Goal: Information Seeking & Learning: Compare options

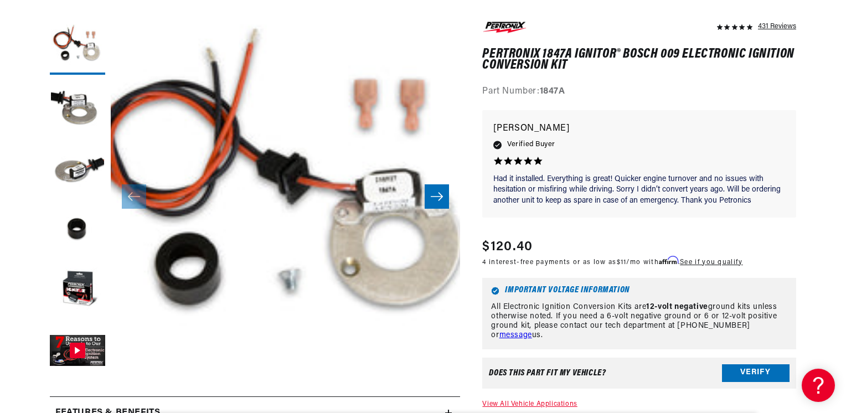
scroll to position [0, 1443]
click at [434, 202] on icon "Slide right" at bounding box center [436, 196] width 13 height 11
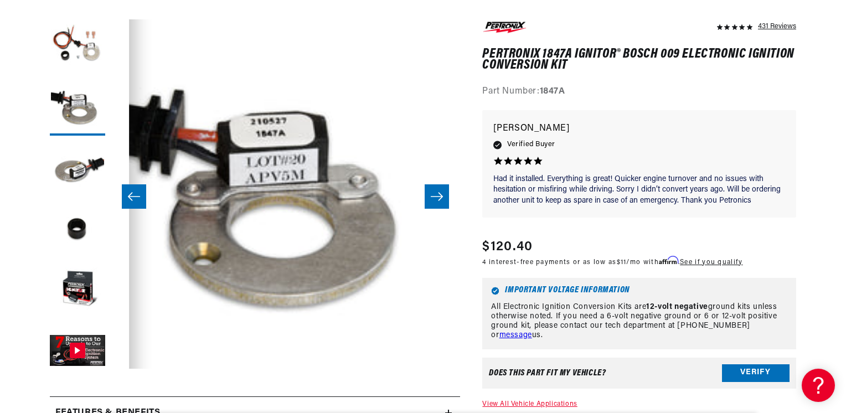
scroll to position [0, 0]
click at [434, 202] on icon "Slide right" at bounding box center [436, 196] width 13 height 11
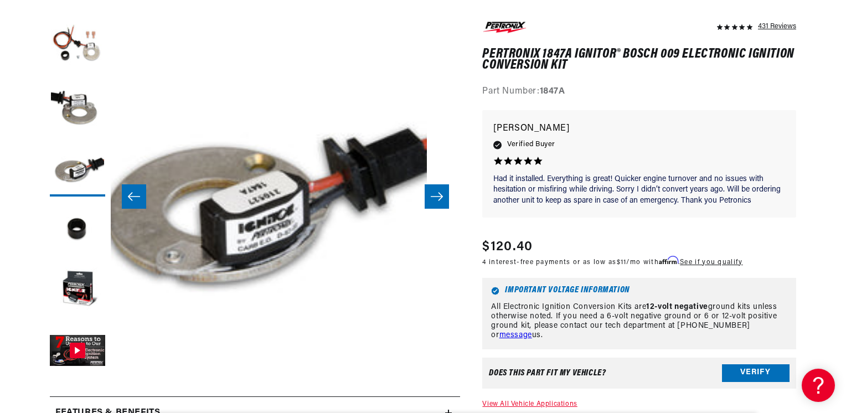
click at [434, 202] on icon "Slide right" at bounding box center [436, 196] width 13 height 11
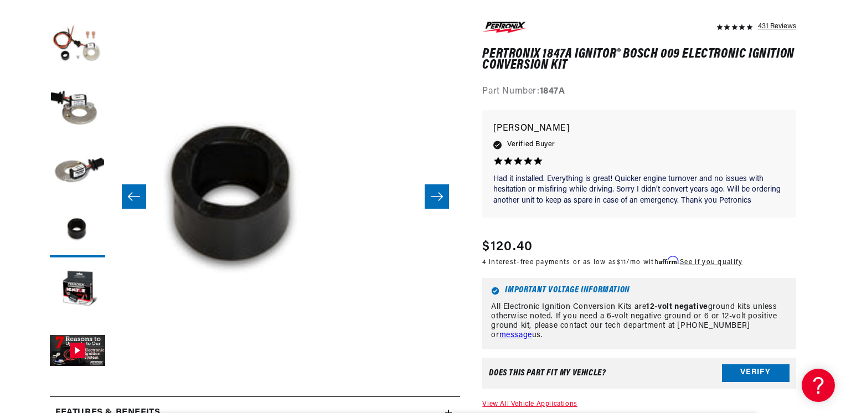
click at [434, 202] on icon "Slide right" at bounding box center [436, 196] width 13 height 11
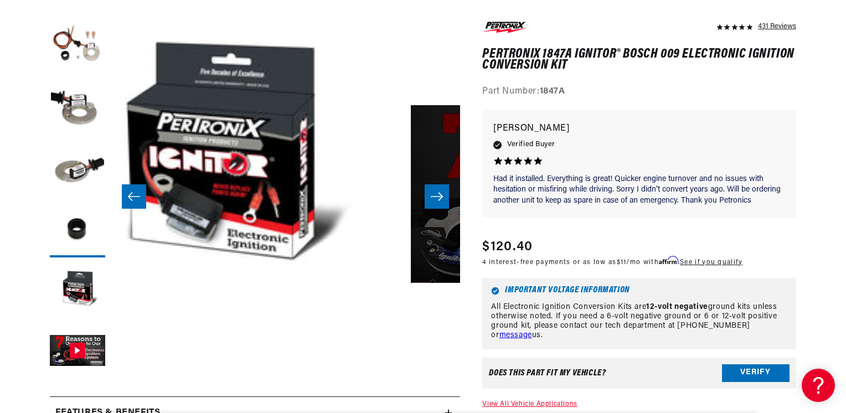
scroll to position [0, 722]
click at [434, 202] on icon "Slide right" at bounding box center [436, 196] width 13 height 11
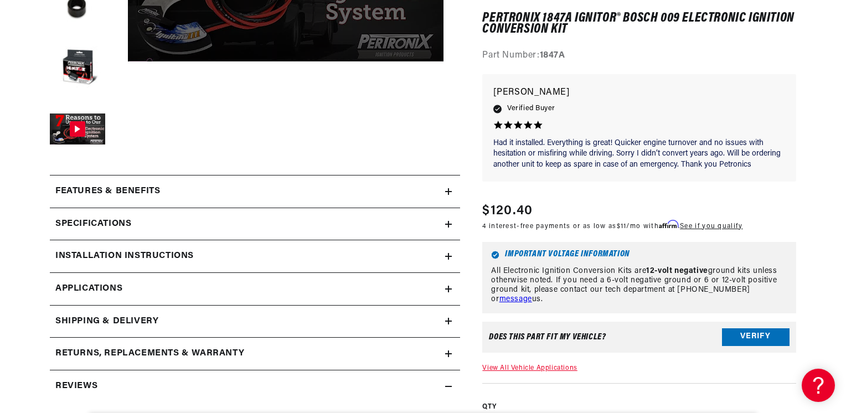
scroll to position [0, 1443]
click at [148, 199] on h2 "Features & Benefits" at bounding box center [107, 191] width 105 height 14
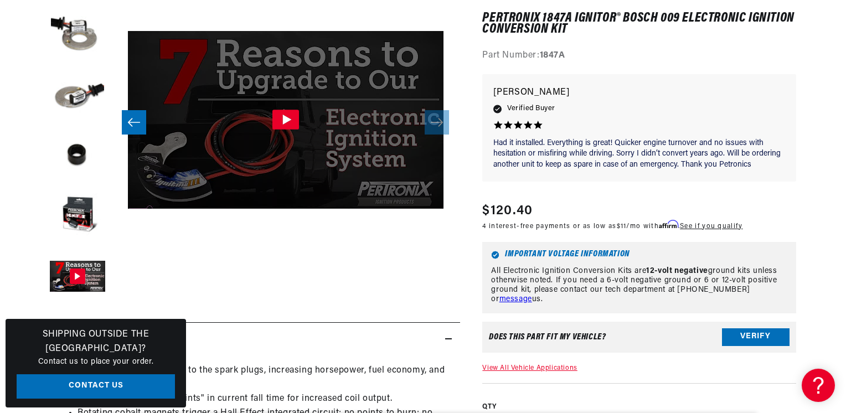
scroll to position [37, 1832]
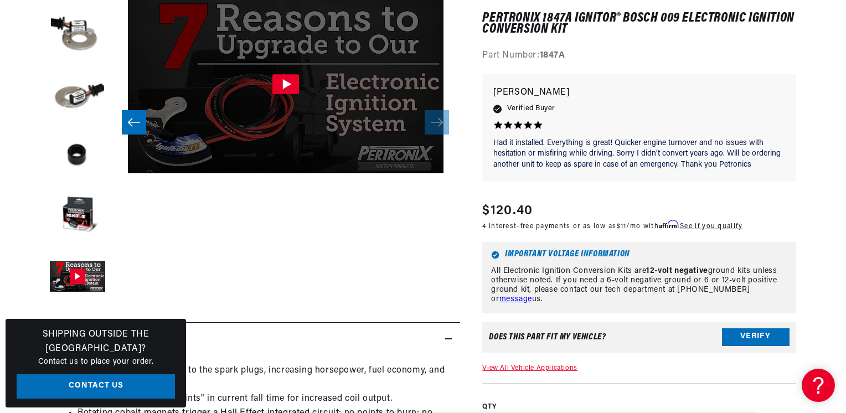
click at [283, 95] on icon "Gallery Viewer" at bounding box center [286, 85] width 27 height 20
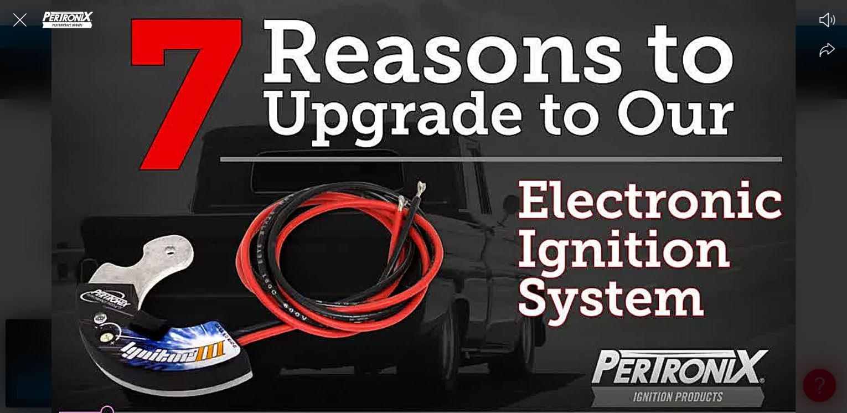
scroll to position [0, 0]
click at [16, 13] on icon "Close the video player" at bounding box center [20, 20] width 24 height 24
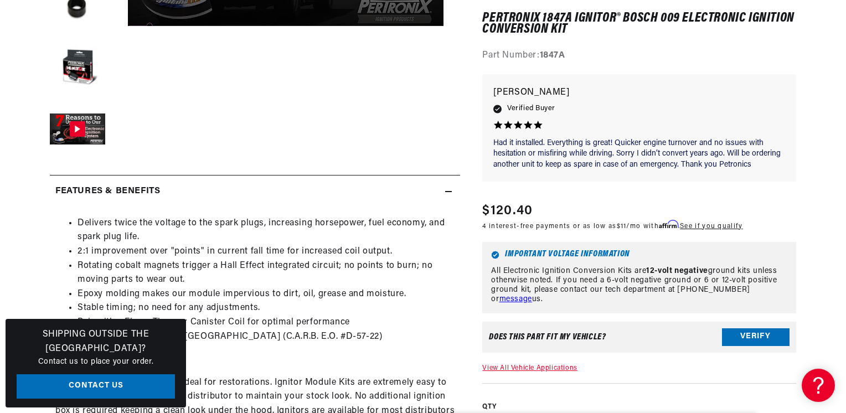
scroll to position [443, 0]
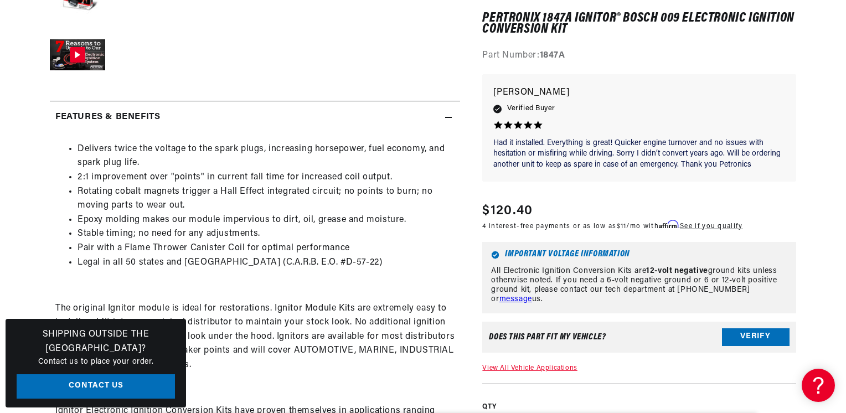
click at [438, 270] on li "Legal in all 50 states and Canada (C.A.R.B. E.O. #D-57-22)" at bounding box center [266, 263] width 377 height 14
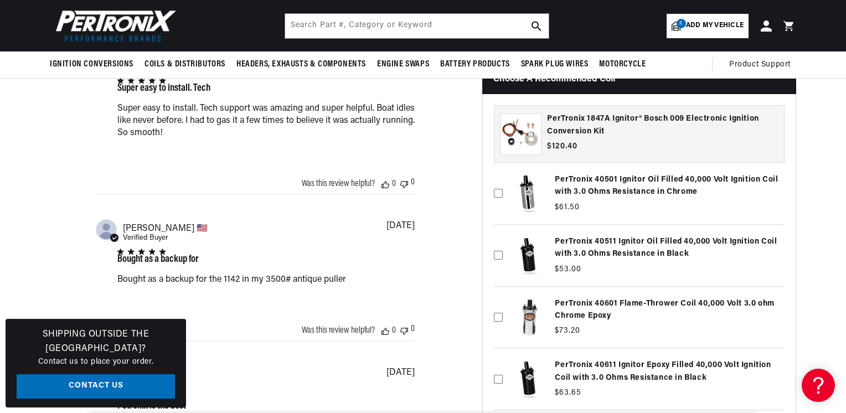
scroll to position [1403, 0]
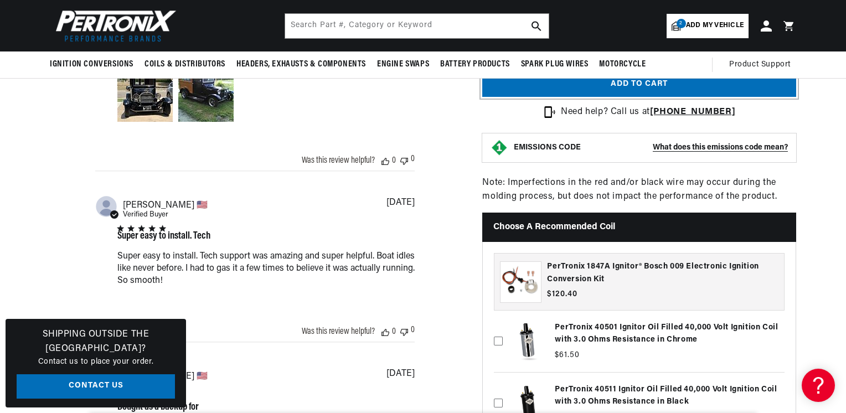
click at [591, 97] on button "Add to cart" at bounding box center [639, 84] width 314 height 25
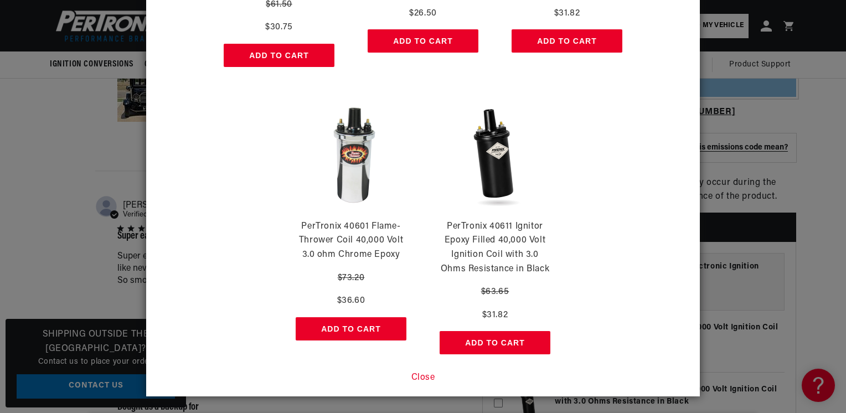
scroll to position [0, 1443]
click at [423, 378] on button "Close" at bounding box center [424, 378] width 24 height 14
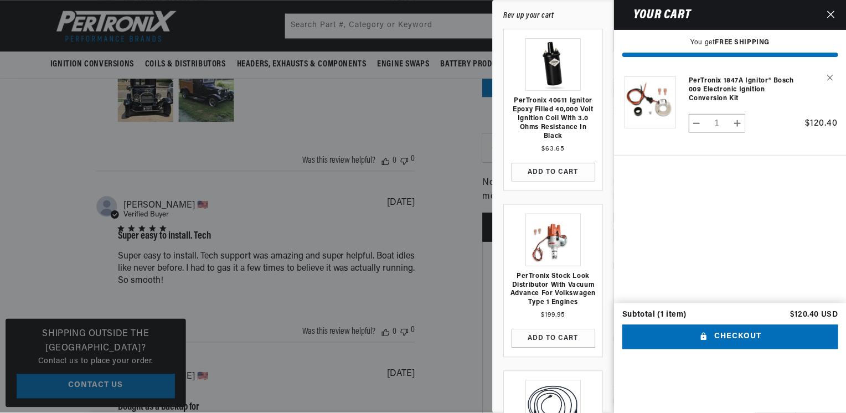
scroll to position [0, 0]
click at [828, 16] on icon "Close" at bounding box center [832, 15] width 8 height 8
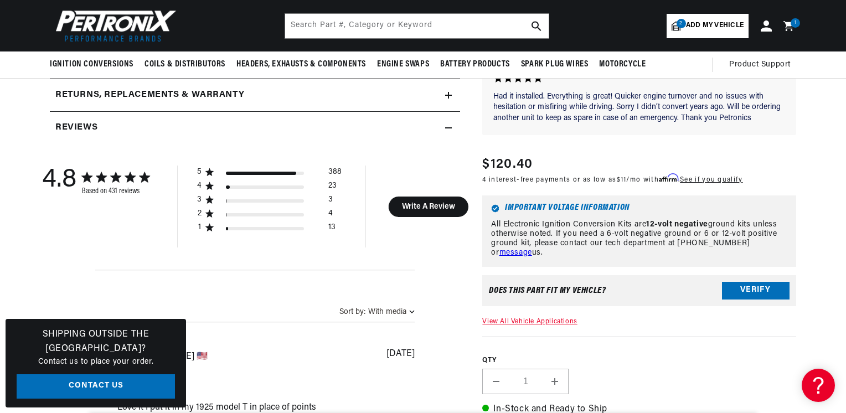
scroll to position [0, 722]
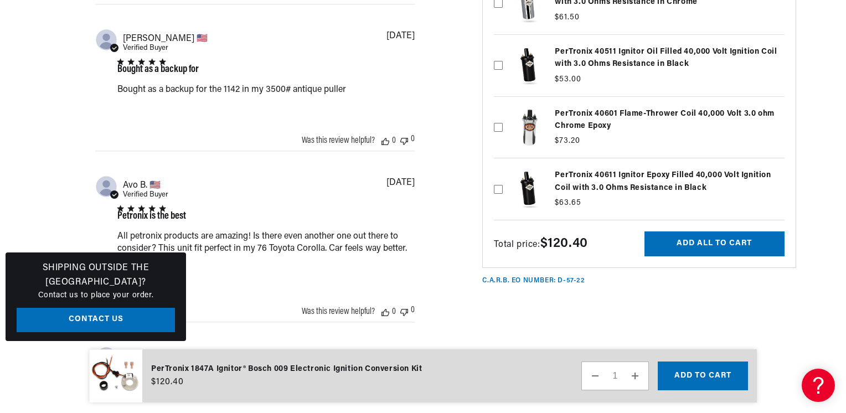
scroll to position [0, 1443]
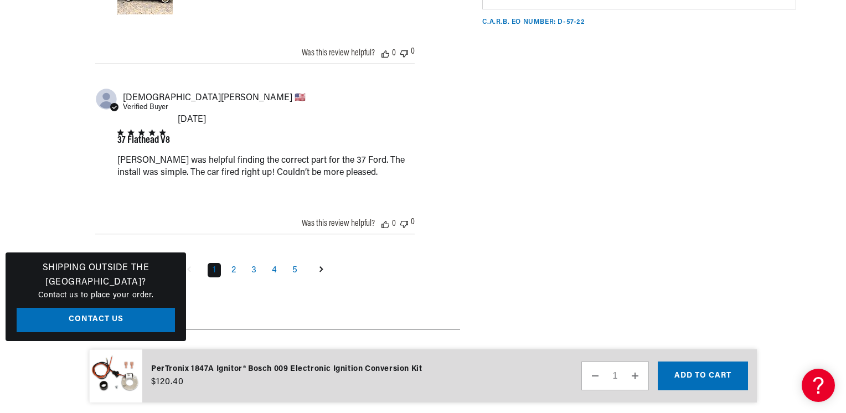
scroll to position [0, 722]
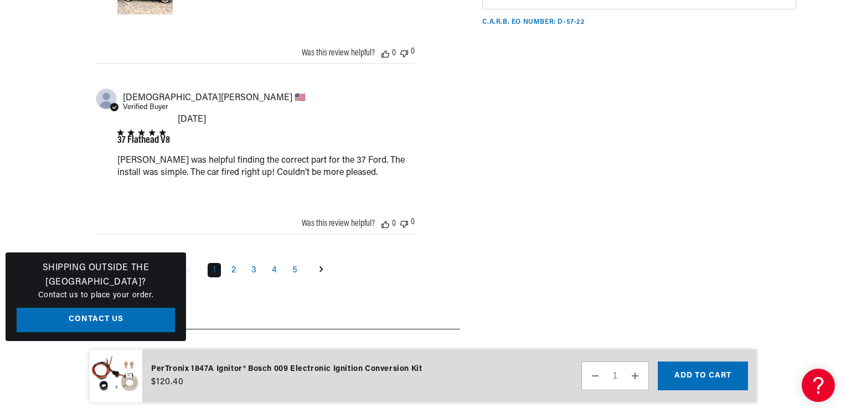
checkbox input "false"
checkbox input "true"
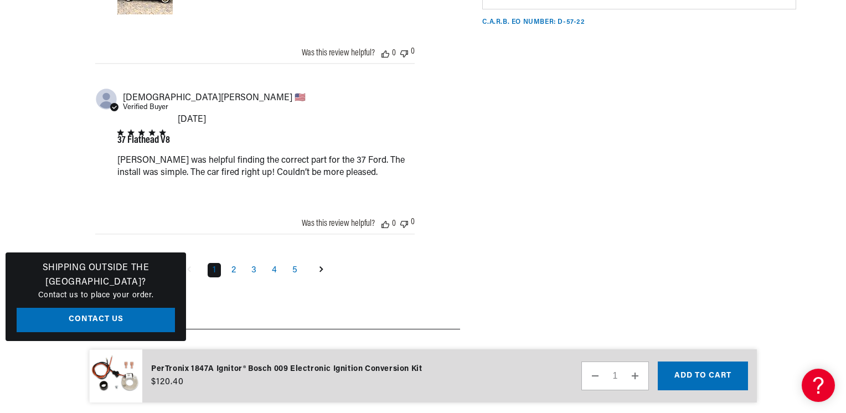
checkbox input "true"
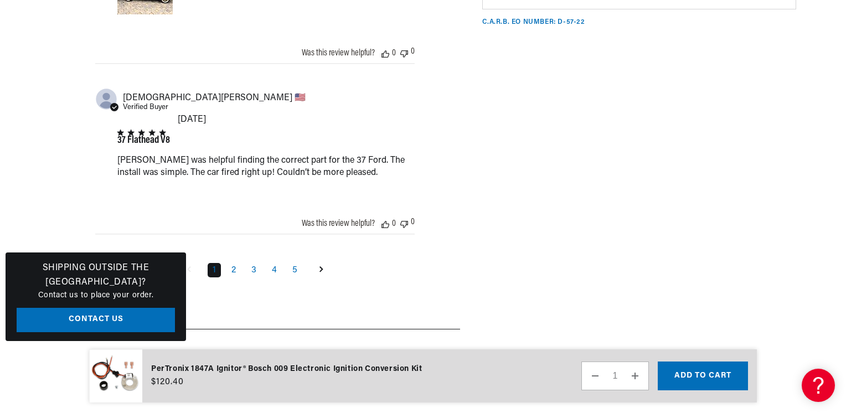
checkbox input "false"
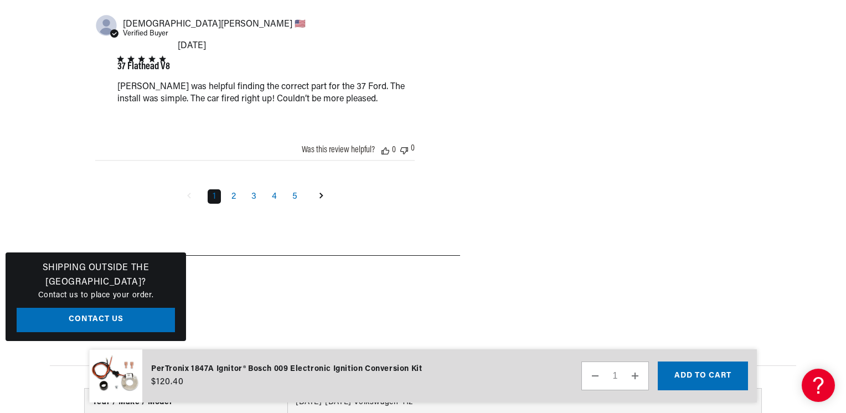
scroll to position [2806, 0]
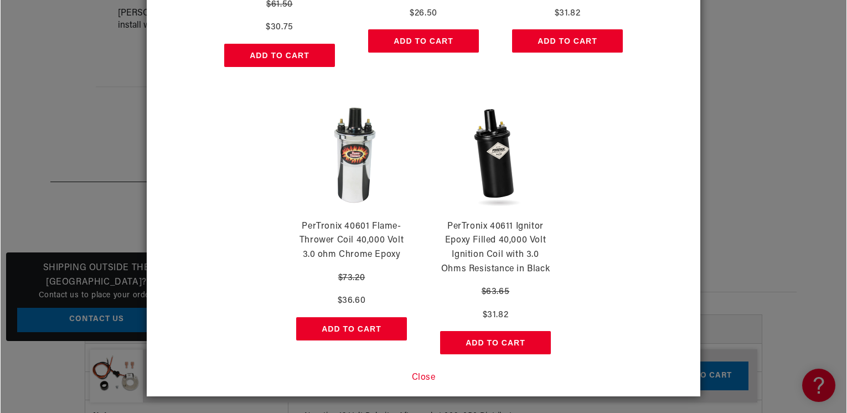
scroll to position [0, 722]
click at [333, 323] on button "Add to Cart" at bounding box center [351, 328] width 111 height 23
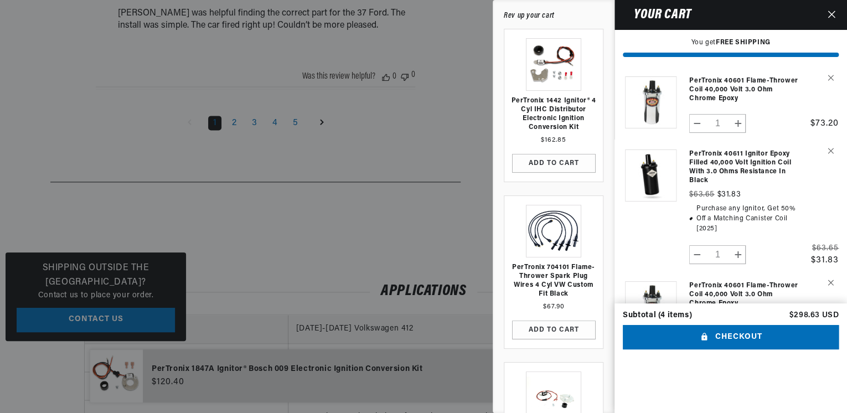
scroll to position [0, 1445]
click at [828, 154] on icon "Remove PerTronix 40611 Ignitor Epoxy Filled 40,000 Volt Ignition Coil with 3.0 …" at bounding box center [831, 151] width 6 height 6
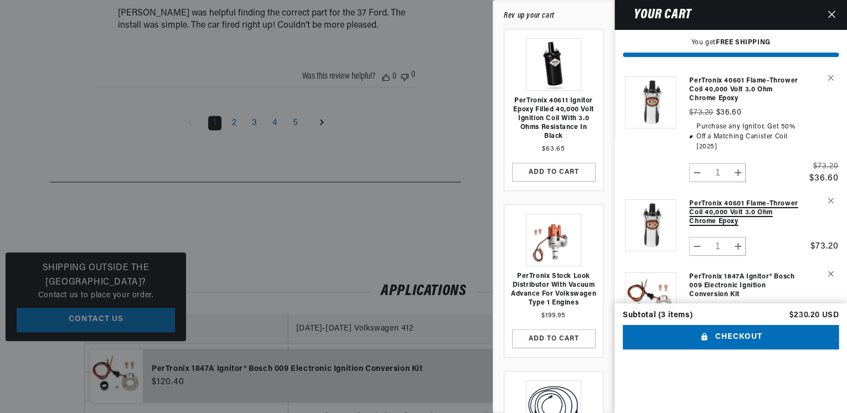
scroll to position [0, 722]
click at [828, 204] on icon "Remove PerTronix 40601 Flame-Thrower Coil 40,000 Volt 3.0 ohm Chrome Epoxy" at bounding box center [831, 201] width 6 height 6
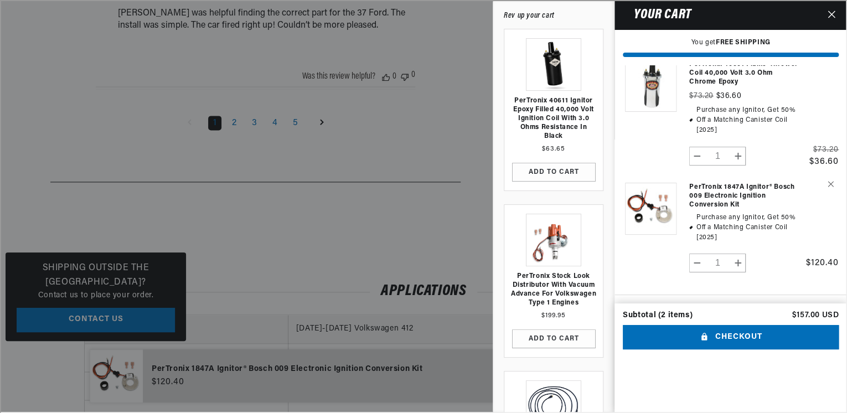
scroll to position [0, 1445]
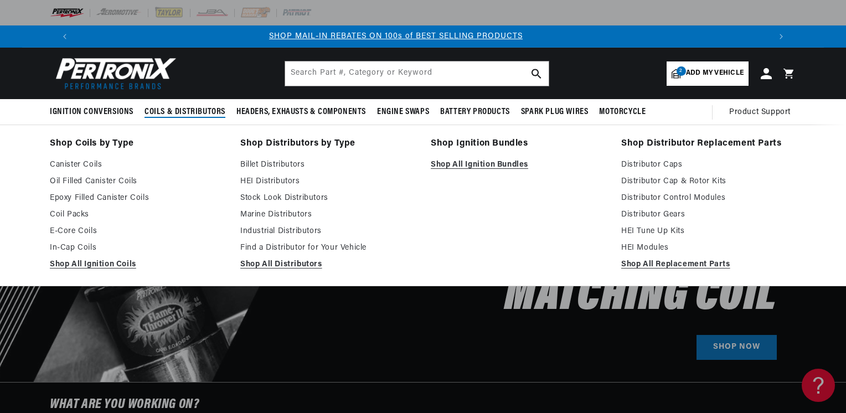
scroll to position [0, 1443]
click at [273, 188] on link "HEI Distributors" at bounding box center [327, 181] width 175 height 13
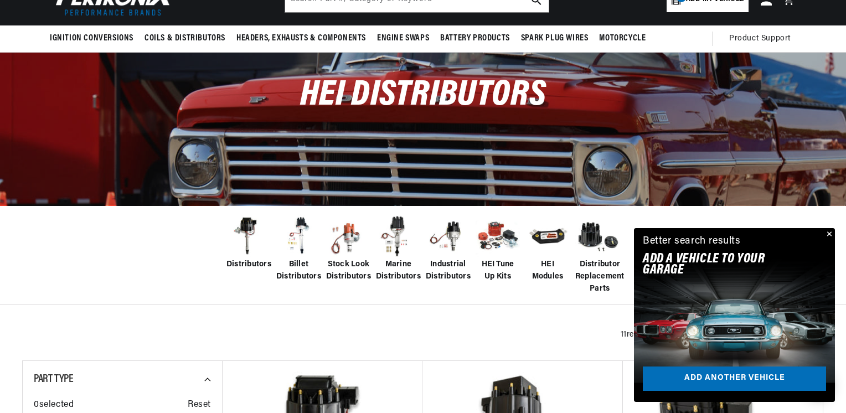
scroll to position [0, 1443]
click at [685, 367] on link "Add another vehicle" at bounding box center [734, 379] width 183 height 25
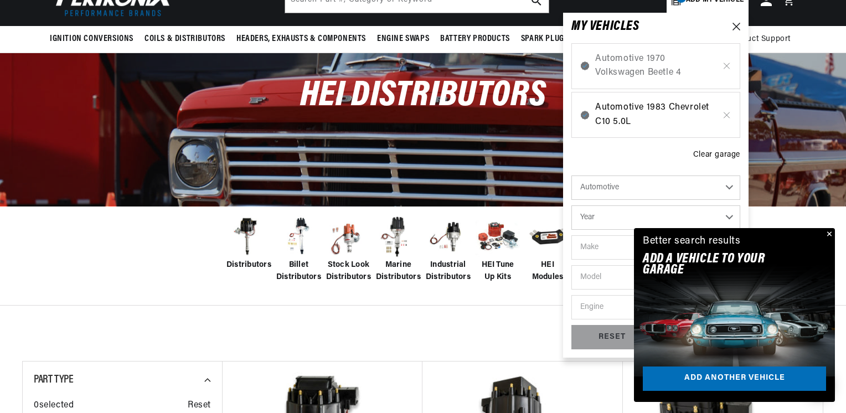
scroll to position [0, 0]
click at [710, 129] on span "Automotive 1983 Chevrolet C10 5.0L" at bounding box center [655, 115] width 121 height 28
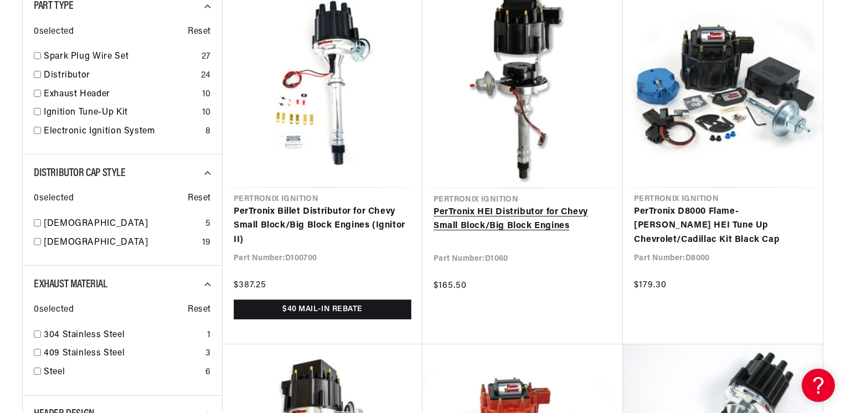
click at [494, 234] on link "PerTronix HEI Distributor for Chevy Small Block/Big Block Engines" at bounding box center [523, 219] width 178 height 28
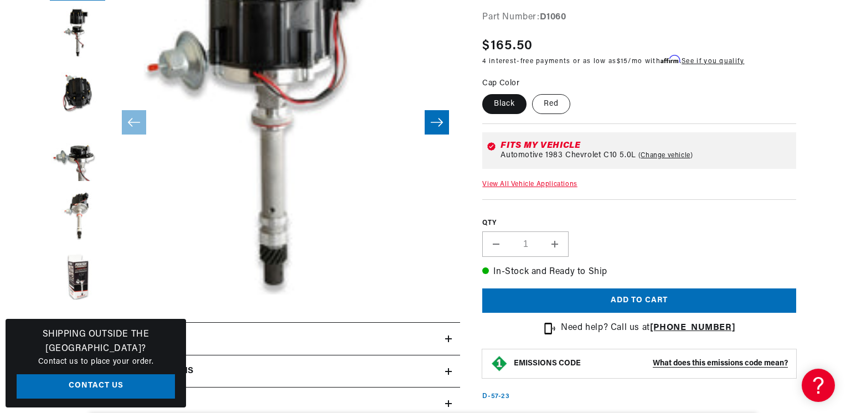
click at [571, 114] on label "Red" at bounding box center [551, 104] width 38 height 20
click at [533, 92] on input "Red" at bounding box center [532, 92] width 1 height 1
radio input "true"
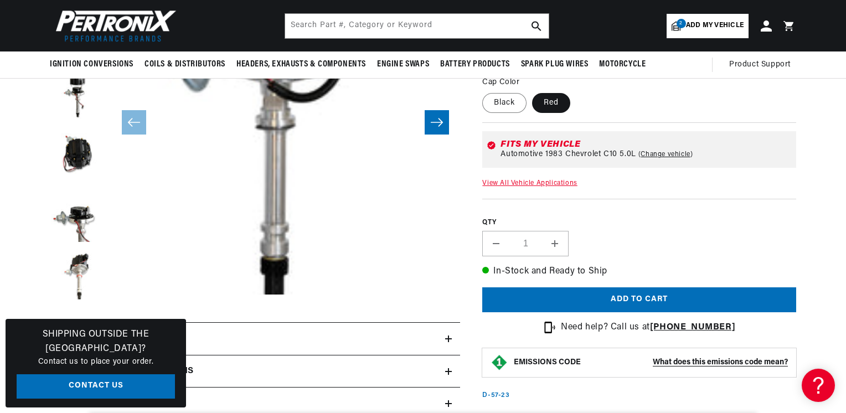
scroll to position [74, 0]
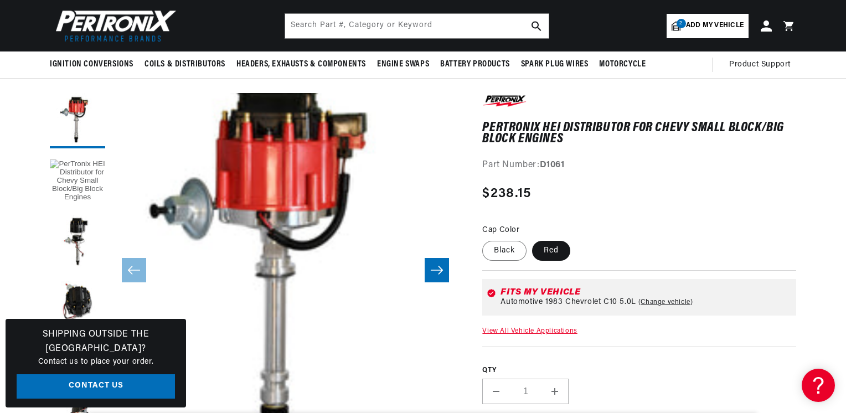
click at [59, 196] on button "Load image 1 in gallery view" at bounding box center [77, 181] width 55 height 55
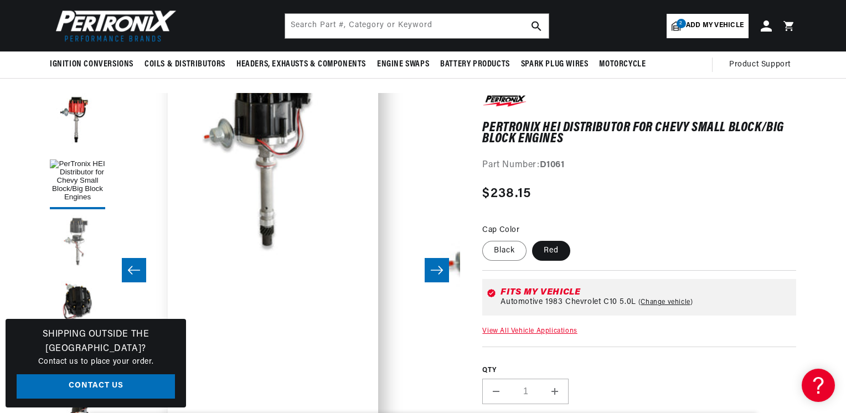
click at [61, 257] on button "Load image 2 in gallery view" at bounding box center [77, 242] width 55 height 55
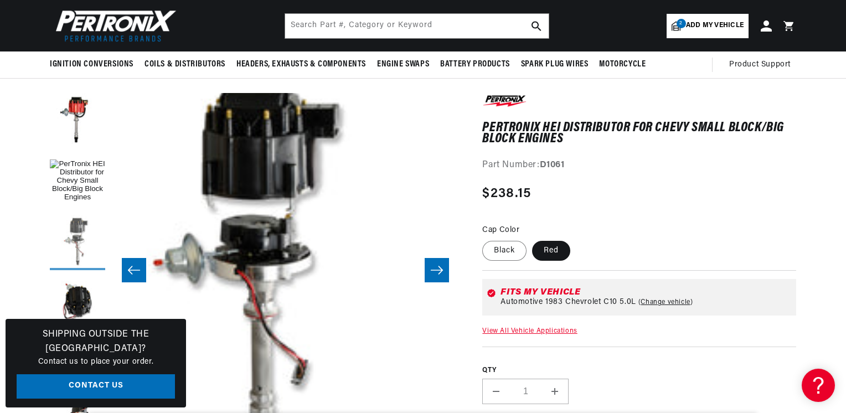
scroll to position [0, 1443]
click at [438, 276] on icon "Slide right" at bounding box center [436, 270] width 13 height 11
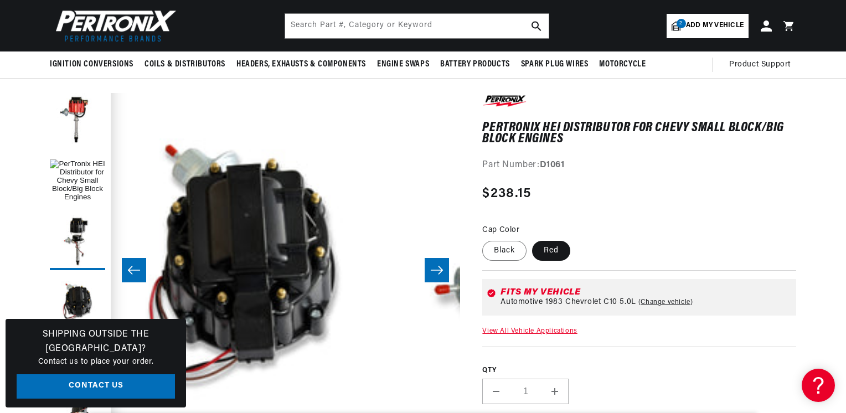
click at [437, 276] on icon "Slide right" at bounding box center [436, 270] width 13 height 11
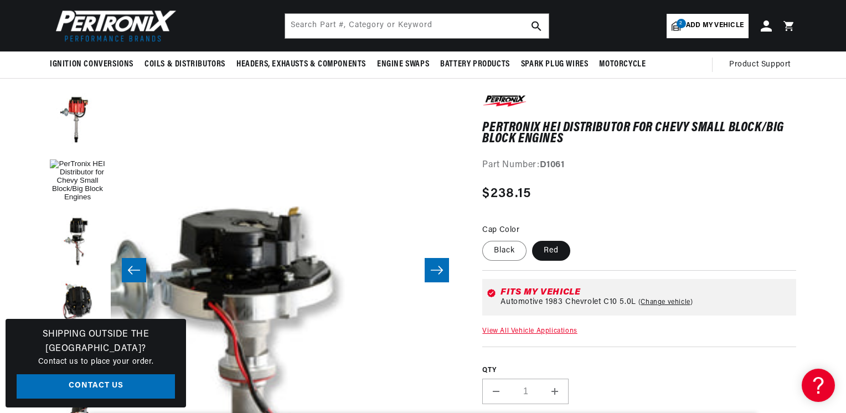
scroll to position [0, 0]
click at [437, 276] on icon "Slide right" at bounding box center [436, 270] width 13 height 11
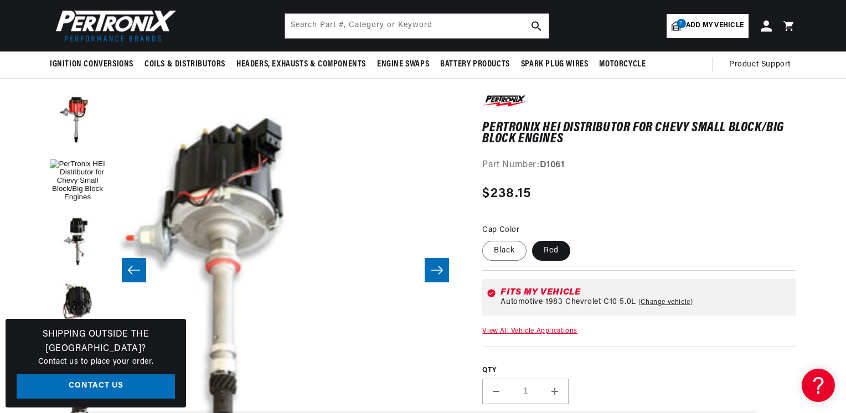
click at [437, 276] on icon "Slide right" at bounding box center [436, 270] width 13 height 11
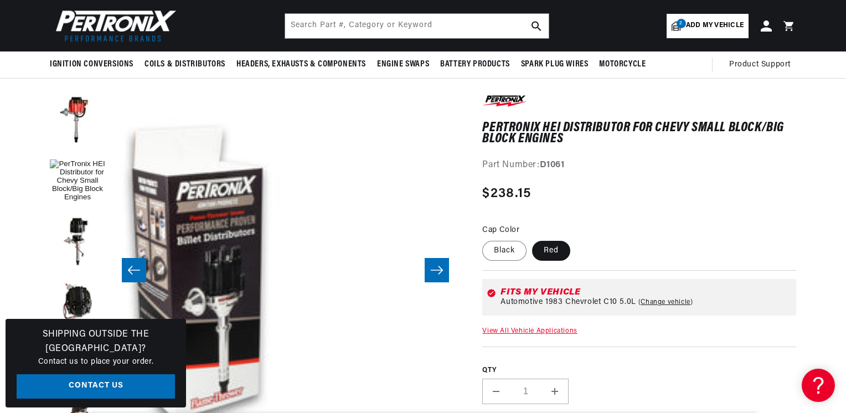
click at [437, 276] on icon "Slide right" at bounding box center [436, 270] width 13 height 11
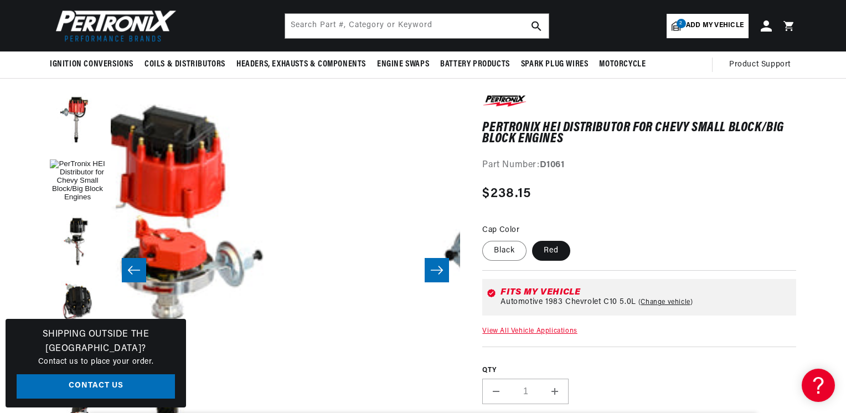
click at [437, 276] on icon "Slide right" at bounding box center [436, 270] width 13 height 11
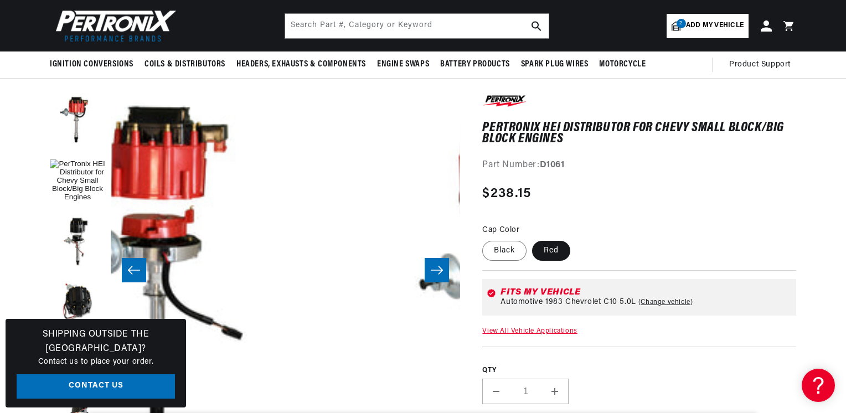
click at [437, 276] on icon "Slide right" at bounding box center [436, 270] width 13 height 11
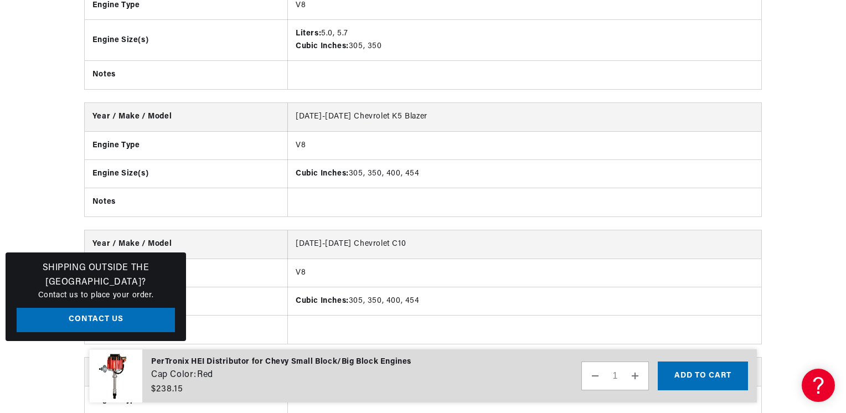
scroll to position [0, 0]
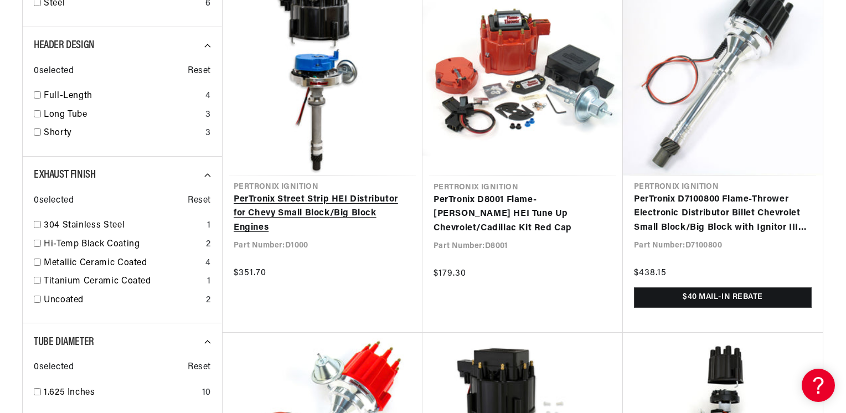
click at [311, 235] on link "PerTronix Street Strip HEI Distributor for Chevy Small Block/Big Block Engines" at bounding box center [323, 214] width 178 height 43
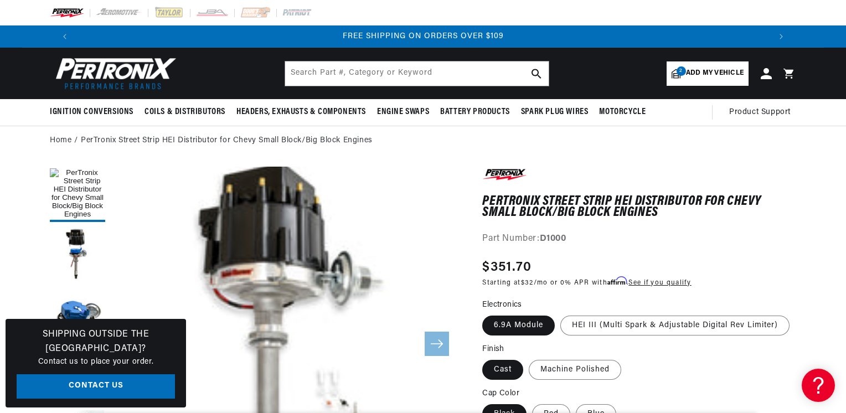
scroll to position [37, 0]
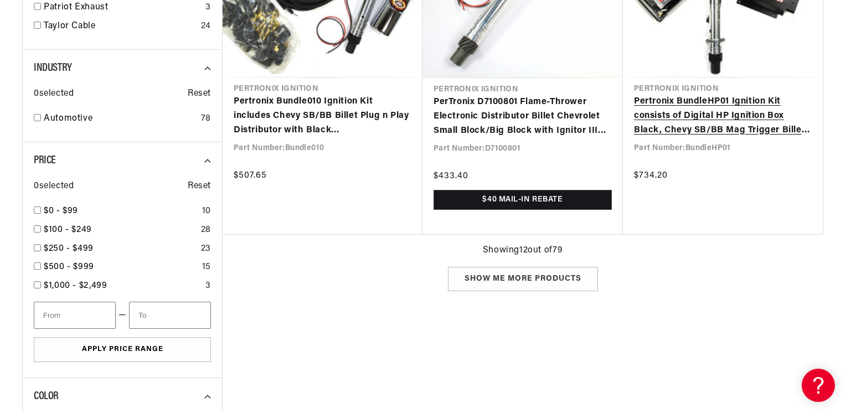
scroll to position [0, 722]
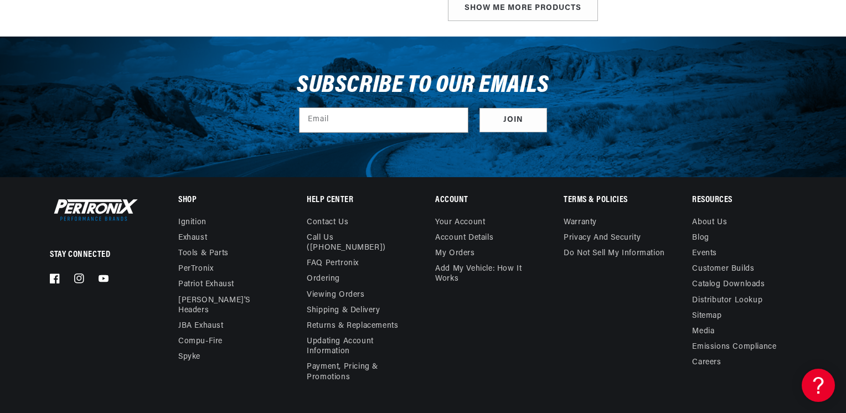
scroll to position [0, 1443]
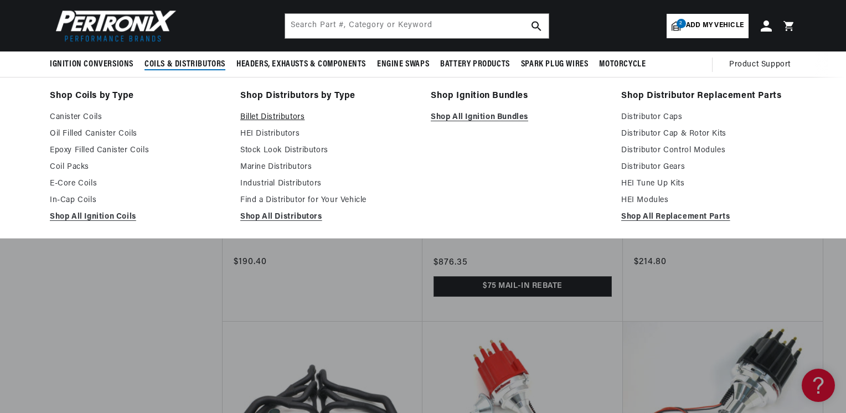
click at [266, 124] on link "Billet Distributors" at bounding box center [327, 117] width 175 height 13
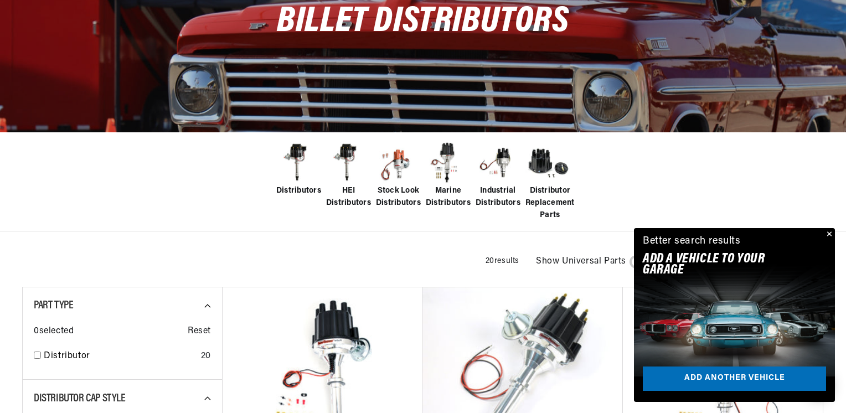
scroll to position [0, 722]
click at [825, 228] on button "Close" at bounding box center [828, 234] width 13 height 13
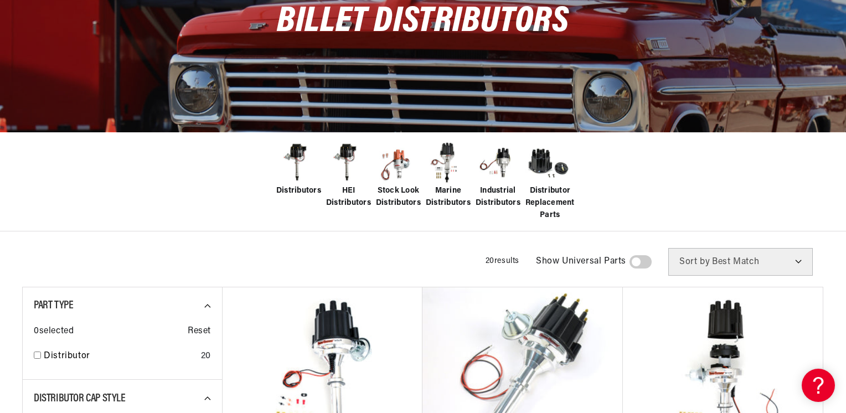
scroll to position [0, 0]
click at [330, 210] on span "HEI Distributors" at bounding box center [348, 197] width 45 height 25
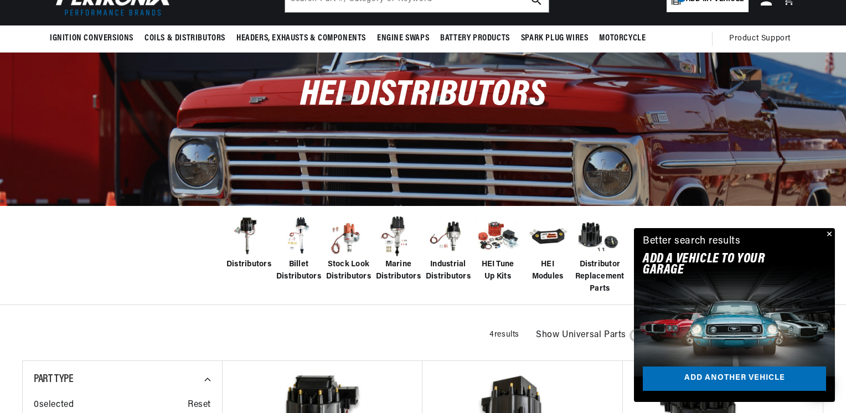
click at [276, 284] on span "Billet Distributors" at bounding box center [298, 271] width 45 height 25
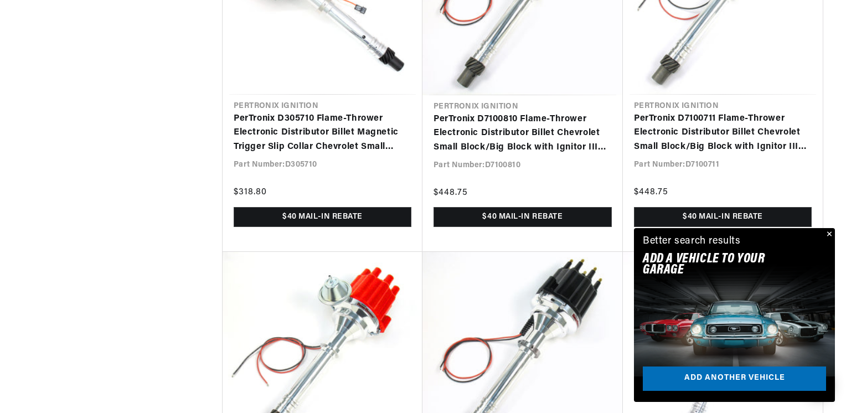
click at [826, 228] on button "Close" at bounding box center [828, 234] width 13 height 13
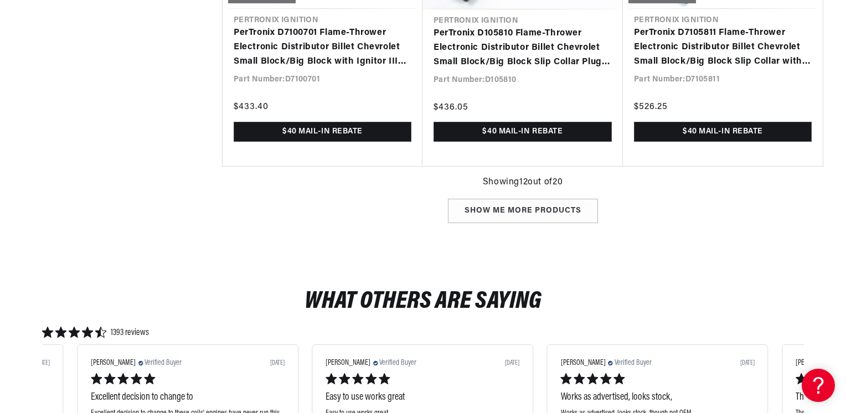
scroll to position [0, 1443]
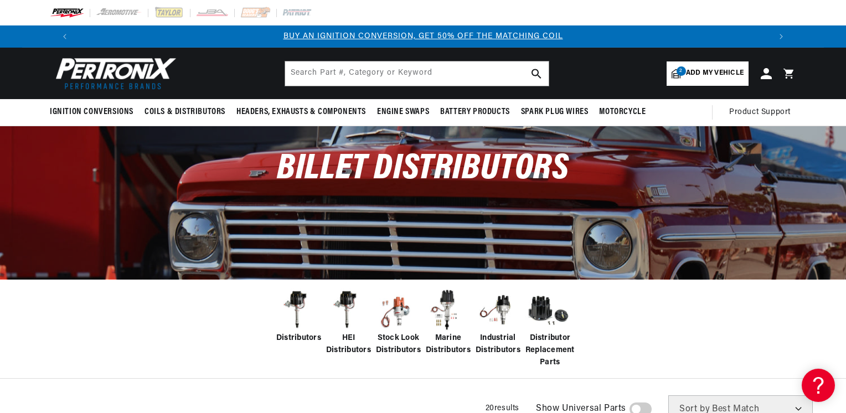
scroll to position [0, 722]
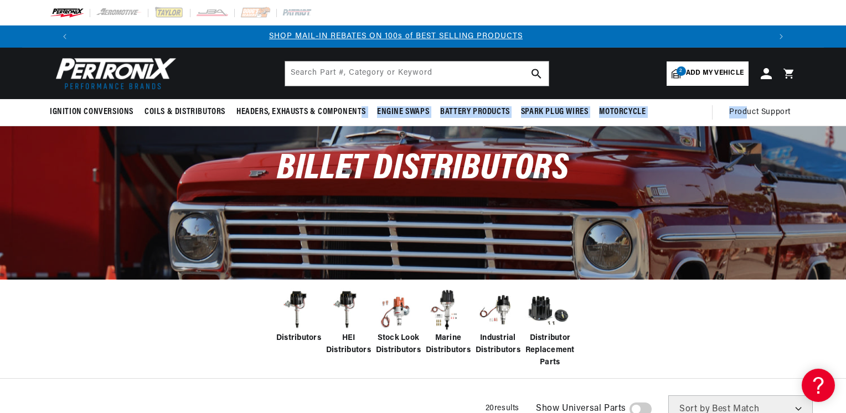
drag, startPoint x: 829, startPoint y: 126, endPoint x: 417, endPoint y: 109, distance: 412.4
click at [417, 109] on sticky-header "Ignition Conversions Shop by Feature Ignitor© The Original Ignitor© Ignitor© II…" at bounding box center [423, 87] width 846 height 79
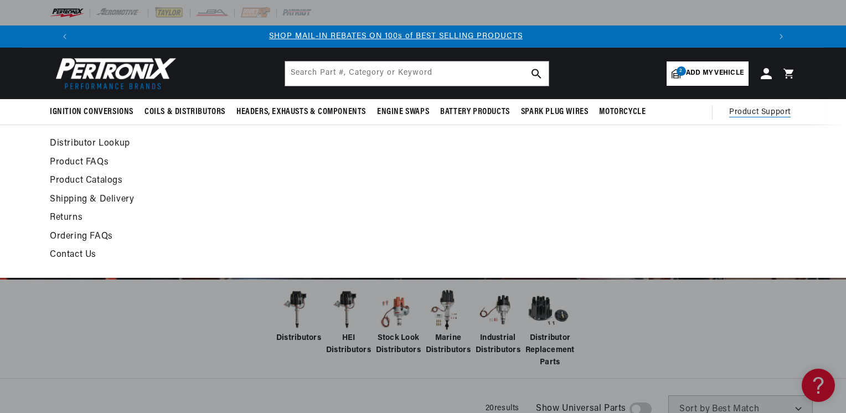
click at [791, 119] on span "Product Support" at bounding box center [759, 112] width 61 height 12
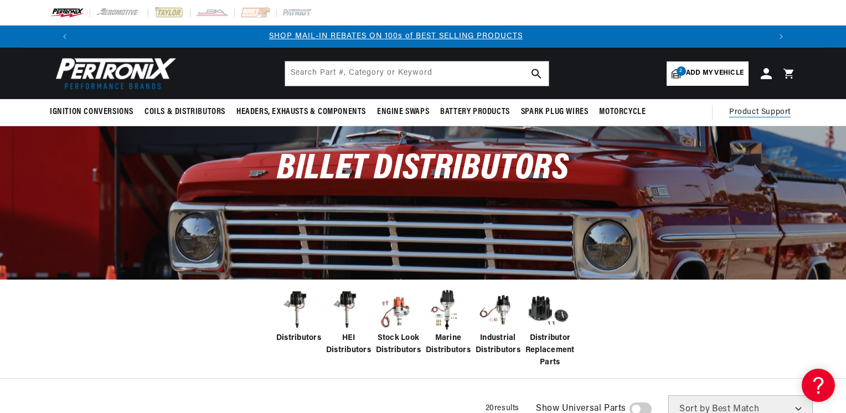
scroll to position [0, 1443]
click at [791, 119] on span "Product Support" at bounding box center [759, 112] width 61 height 12
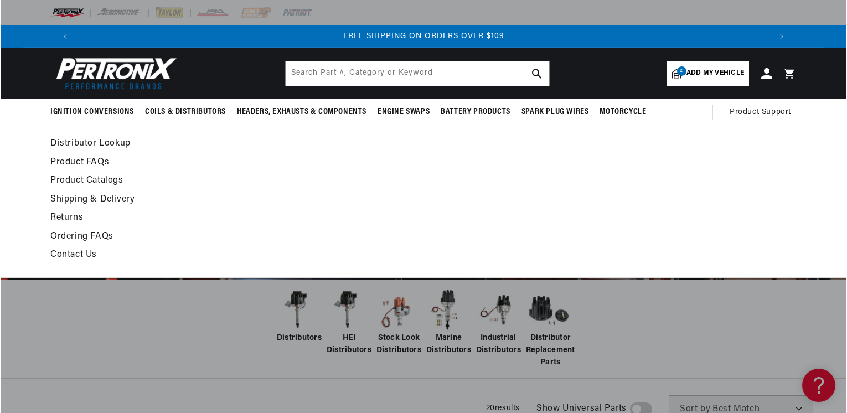
scroll to position [0, 0]
